Goal: Task Accomplishment & Management: Manage account settings

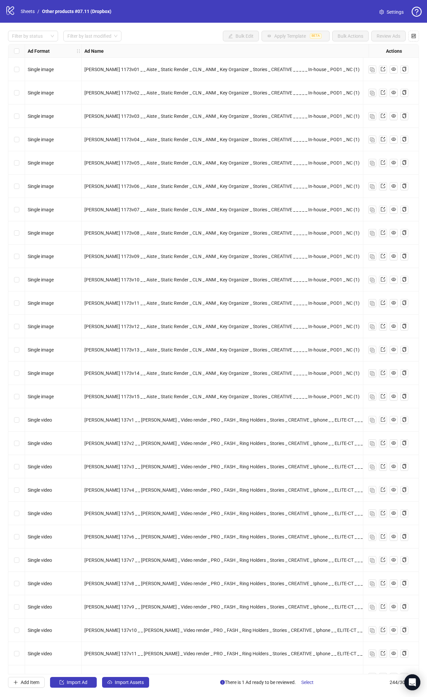
click at [10, 10] on icon "logo/logo-mobile" at bounding box center [10, 10] width 10 height 10
click at [27, 12] on link "Sheets" at bounding box center [27, 11] width 17 height 7
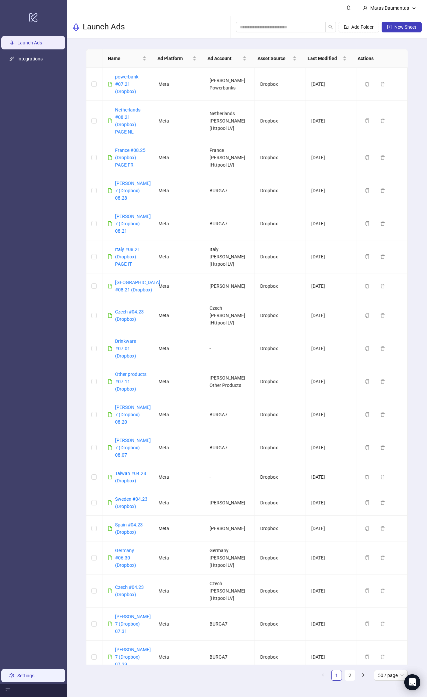
click at [34, 678] on link "Settings" at bounding box center [25, 675] width 17 height 5
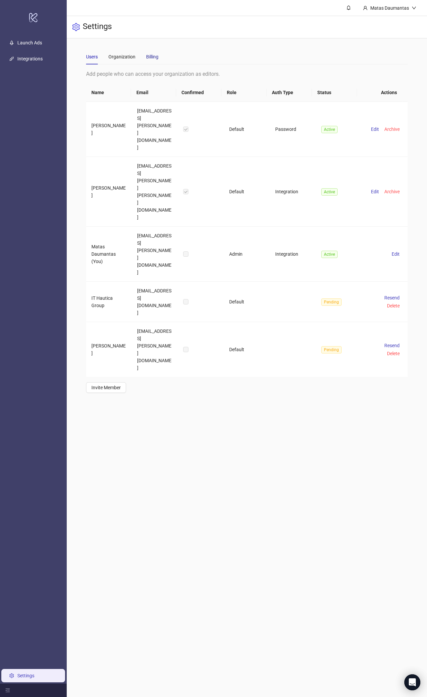
click at [149, 54] on div "Billing" at bounding box center [152, 56] width 12 height 7
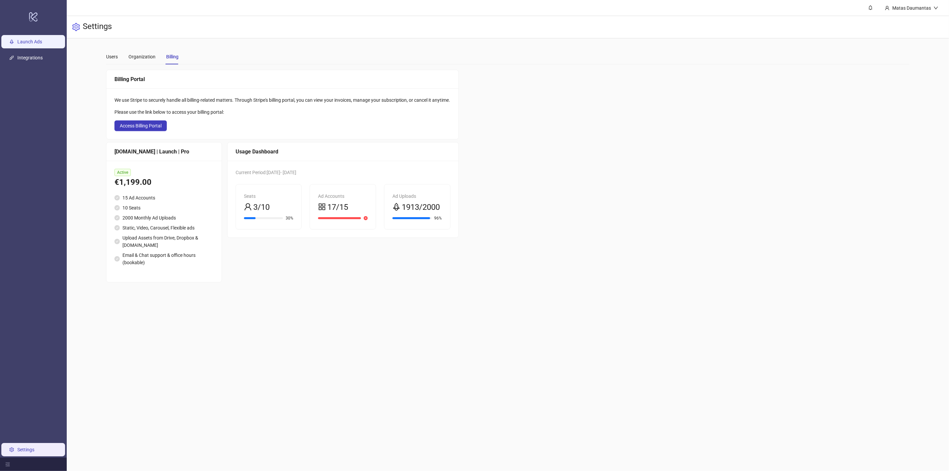
click at [42, 44] on link "Launch Ads" at bounding box center [29, 41] width 25 height 5
